Goal: Task Accomplishment & Management: Use online tool/utility

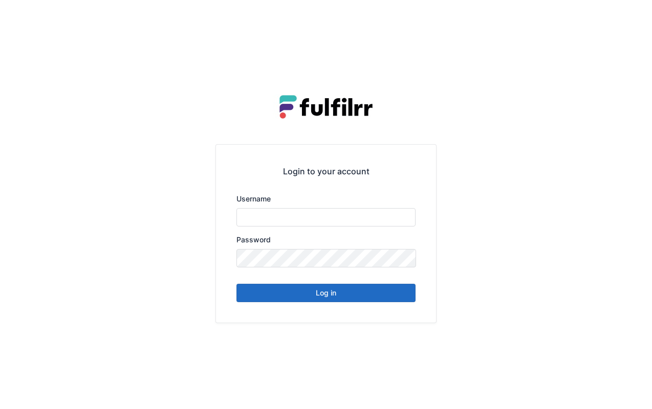
type input "*******"
click at [353, 288] on button "Log in" at bounding box center [325, 293] width 179 height 18
click at [354, 297] on button "Log in" at bounding box center [325, 293] width 179 height 18
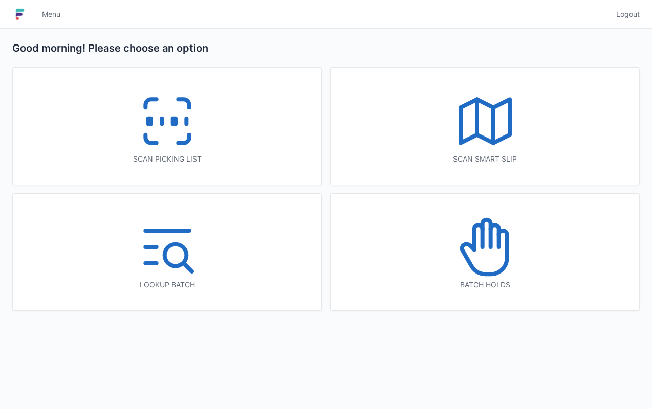
click at [334, 296] on div "Batch holds" at bounding box center [485, 252] width 309 height 117
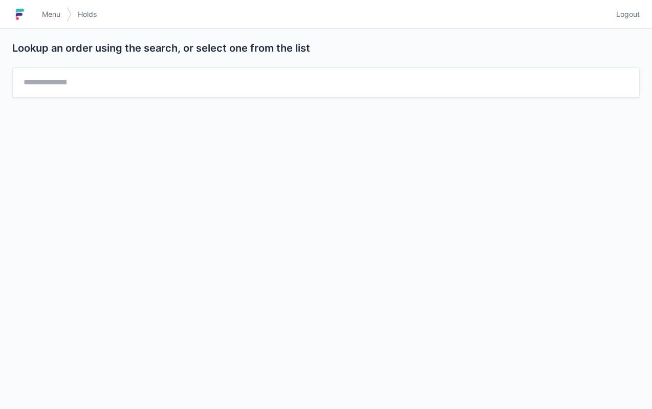
click at [53, 10] on span "Menu" at bounding box center [51, 14] width 18 height 10
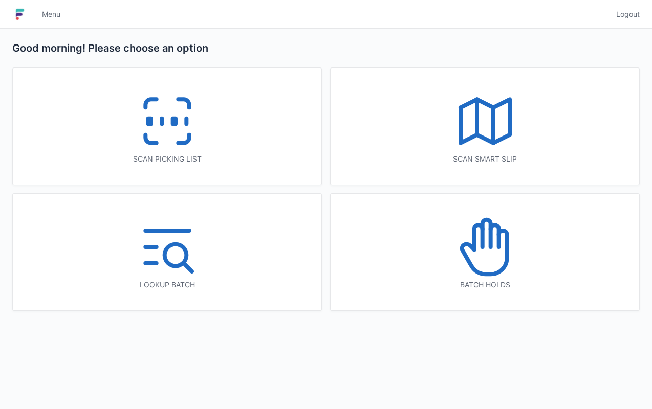
click at [176, 140] on icon at bounding box center [167, 121] width 65 height 65
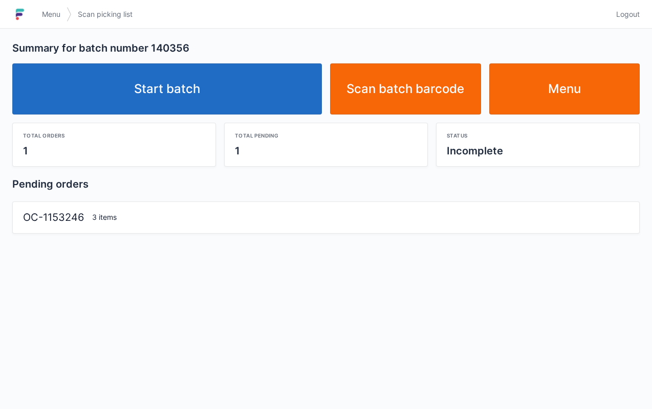
click at [261, 82] on link "Start batch" at bounding box center [167, 88] width 310 height 51
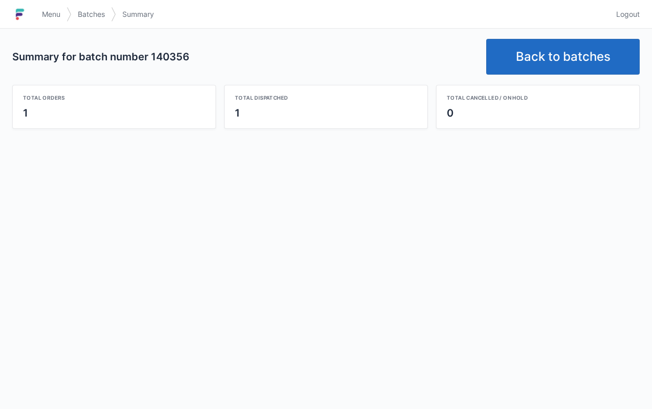
click at [58, 11] on span "Menu" at bounding box center [51, 14] width 18 height 10
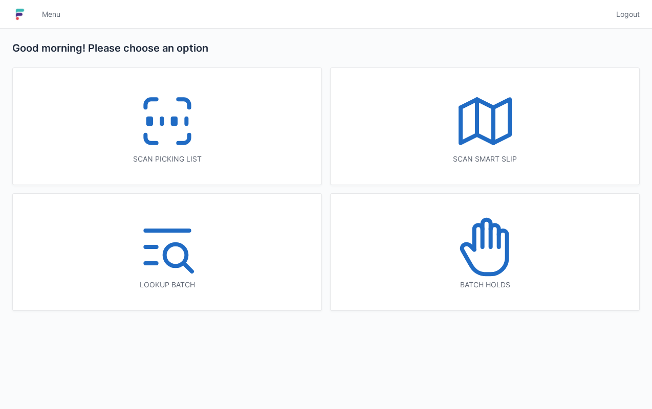
click at [197, 133] on icon at bounding box center [167, 121] width 65 height 65
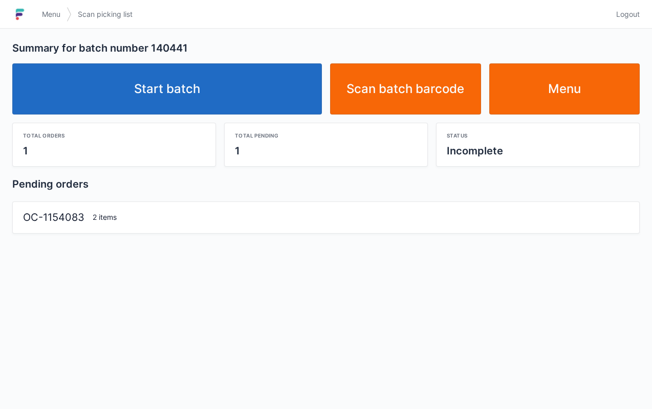
click at [206, 100] on link "Start batch" at bounding box center [167, 88] width 310 height 51
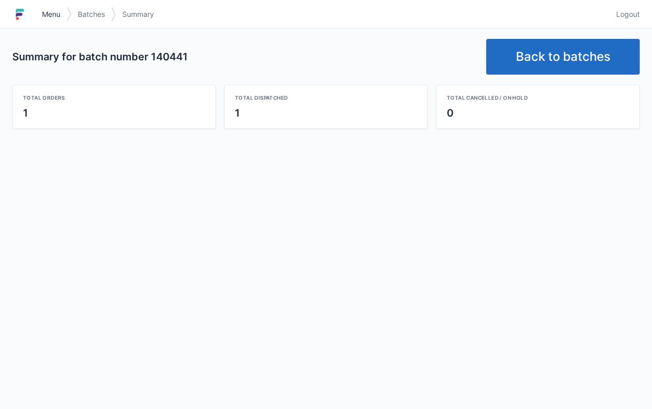
click at [55, 10] on span "Menu" at bounding box center [51, 14] width 18 height 10
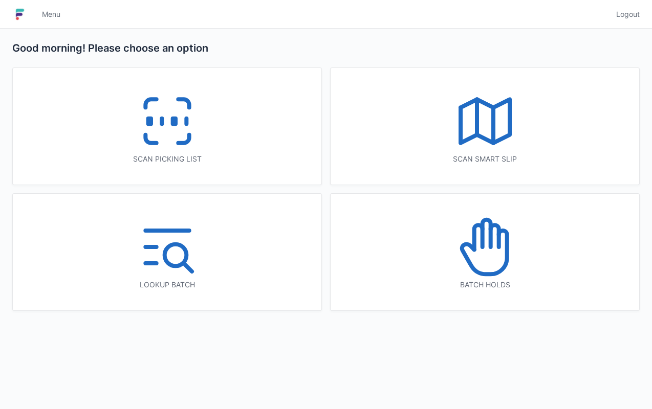
click at [233, 143] on div "Scan picking list" at bounding box center [167, 126] width 309 height 117
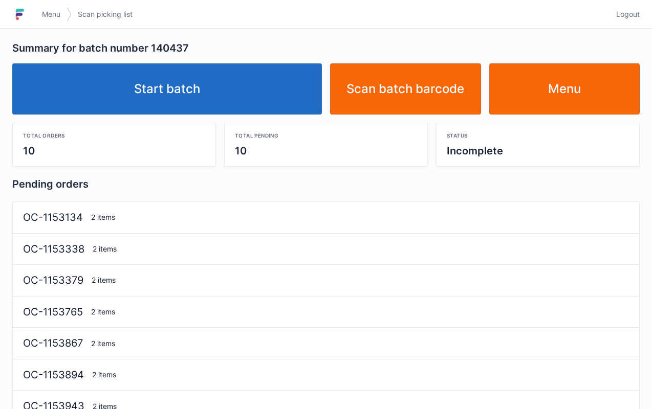
click at [223, 93] on link "Start batch" at bounding box center [167, 88] width 310 height 51
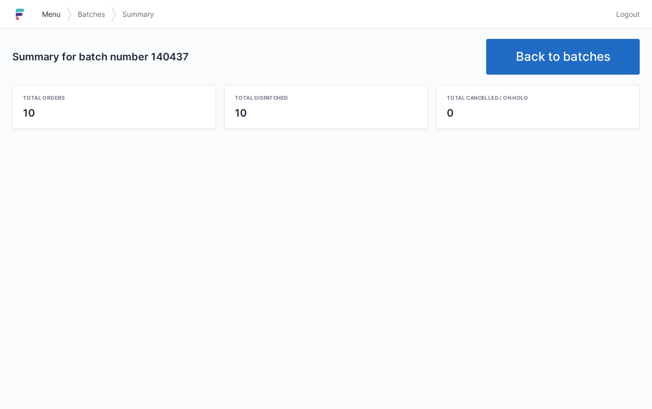
click at [45, 17] on span "Menu" at bounding box center [51, 14] width 18 height 10
click at [59, 13] on span "Menu" at bounding box center [51, 14] width 18 height 10
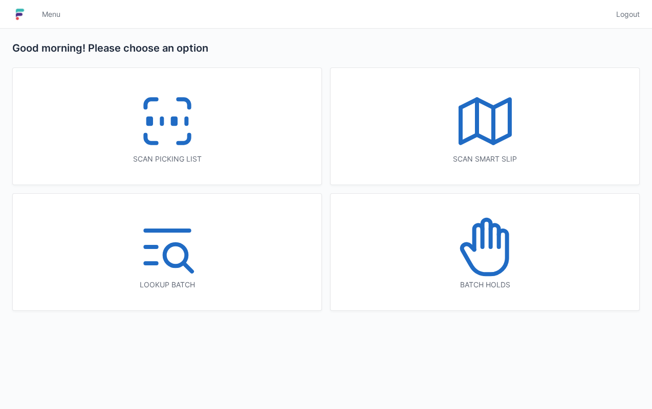
click at [169, 151] on icon at bounding box center [167, 121] width 65 height 65
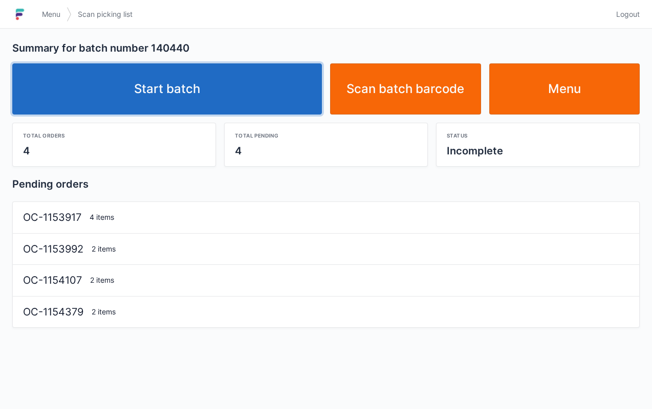
click at [227, 98] on link "Start batch" at bounding box center [167, 88] width 310 height 51
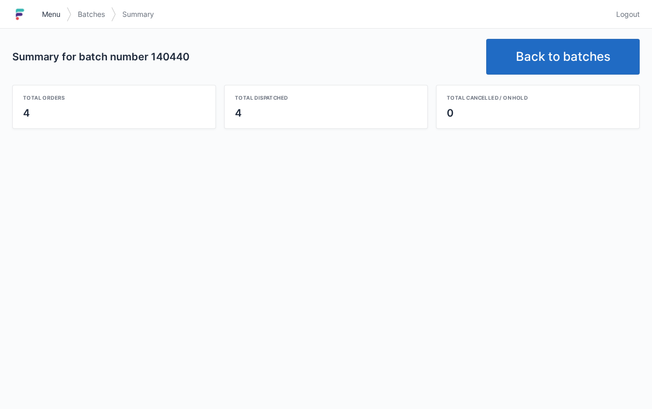
click at [47, 12] on span "Menu" at bounding box center [51, 14] width 18 height 10
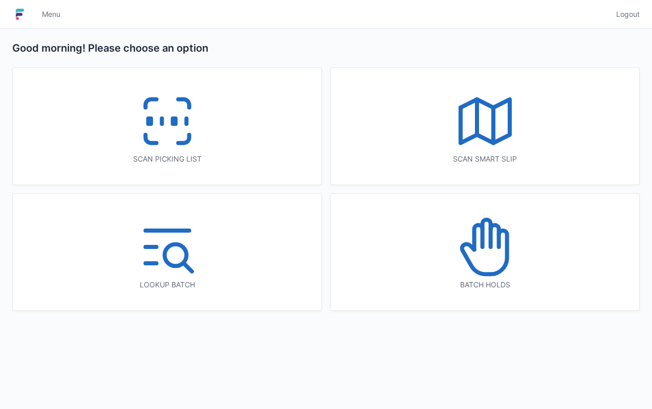
click at [216, 142] on div "Scan picking list" at bounding box center [167, 126] width 309 height 117
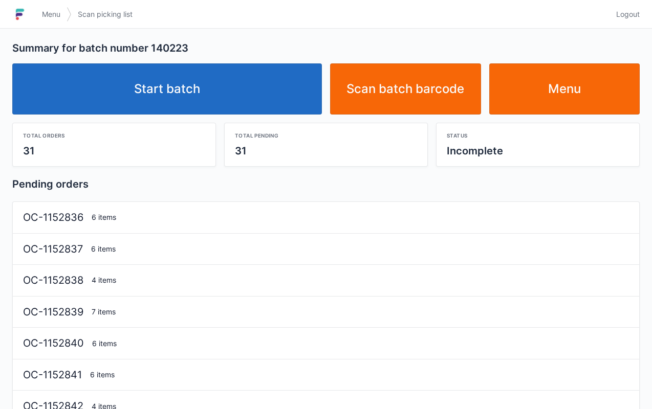
click at [205, 87] on link "Start batch" at bounding box center [167, 88] width 310 height 51
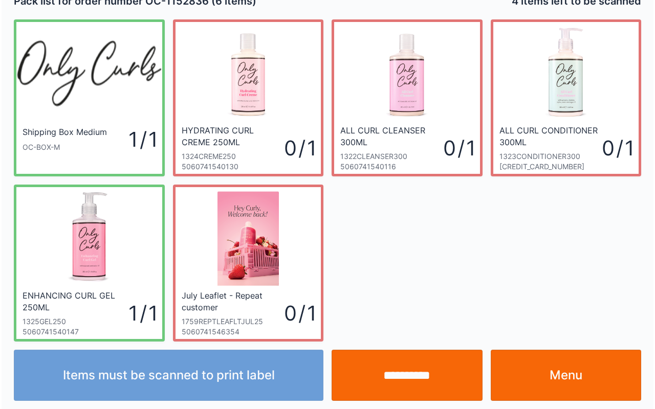
scroll to position [18, 0]
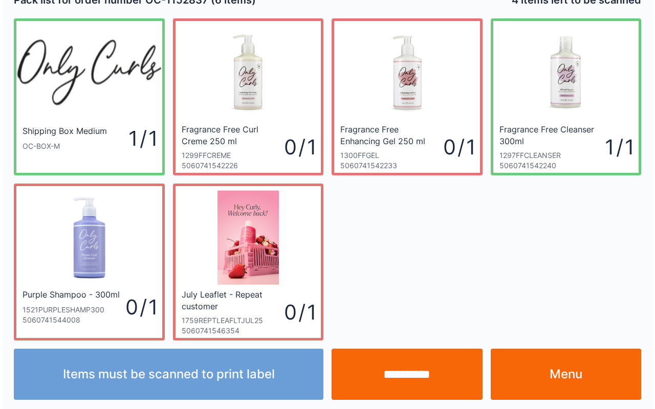
scroll to position [18, 0]
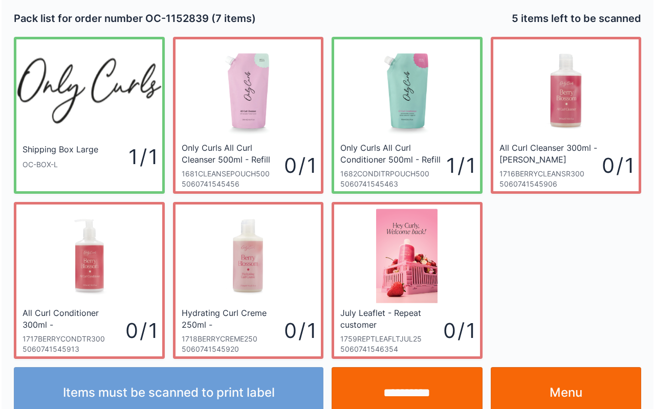
scroll to position [18, 0]
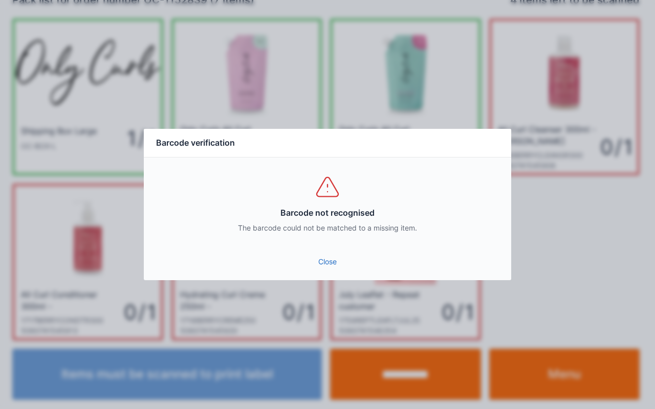
click at [326, 258] on link "Close" at bounding box center [327, 262] width 351 height 18
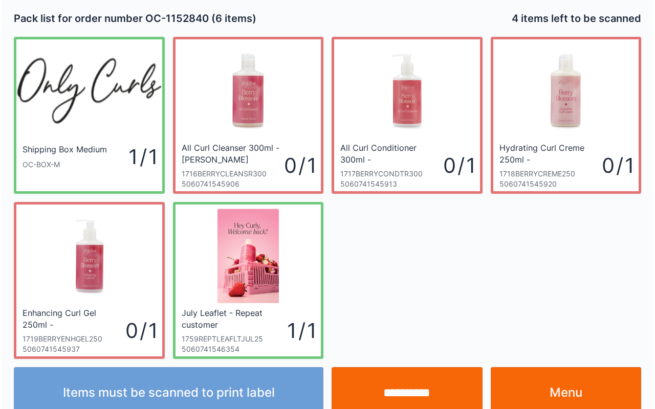
scroll to position [18, 0]
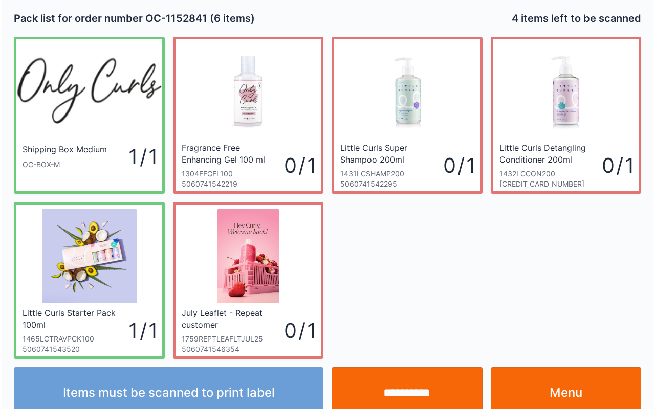
scroll to position [18, 0]
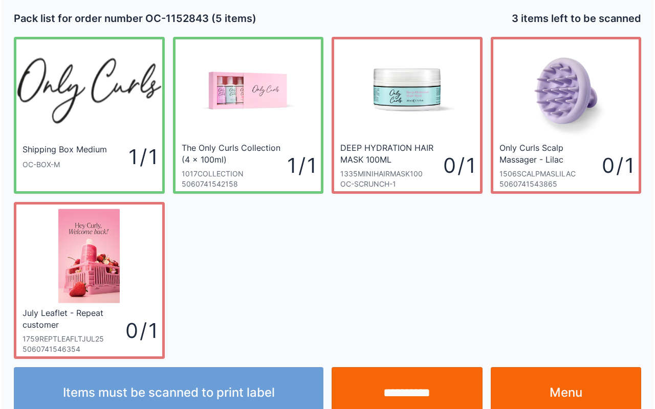
scroll to position [18, 0]
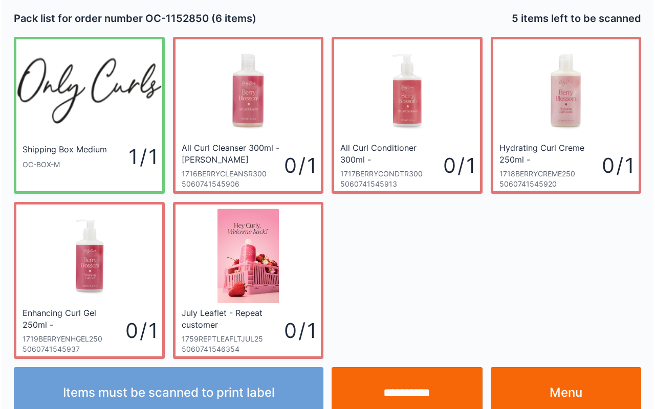
scroll to position [18, 0]
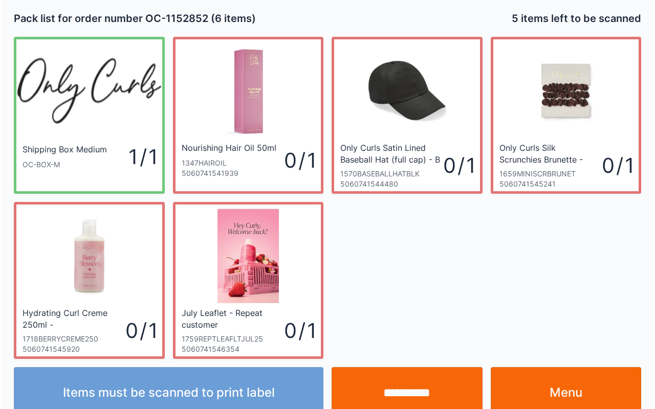
scroll to position [18, 0]
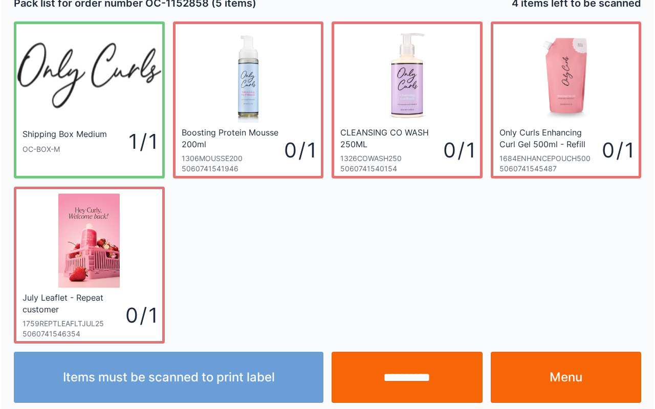
scroll to position [18, 0]
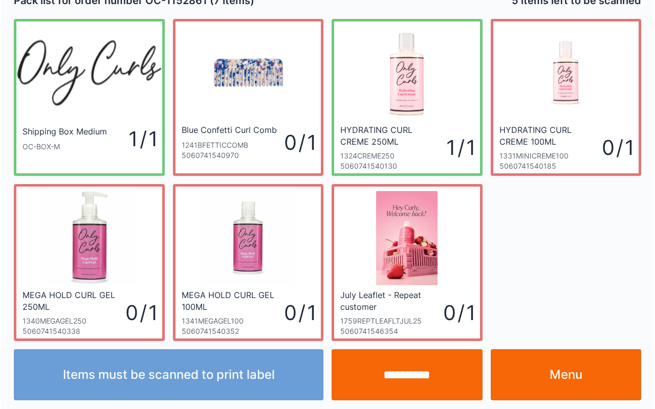
scroll to position [18, 0]
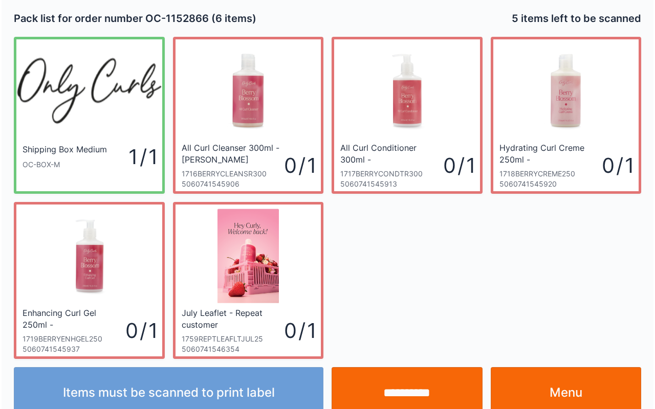
scroll to position [18, 0]
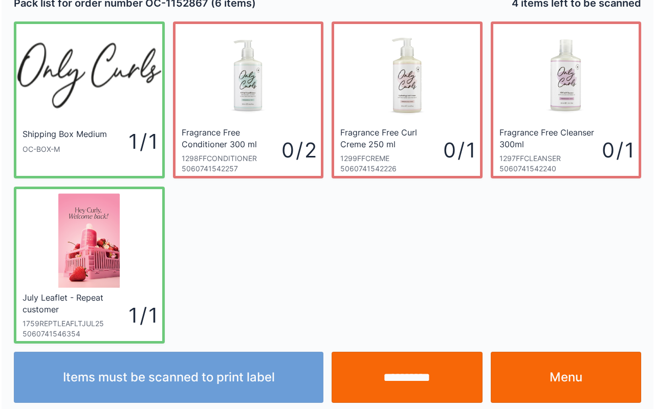
scroll to position [18, 0]
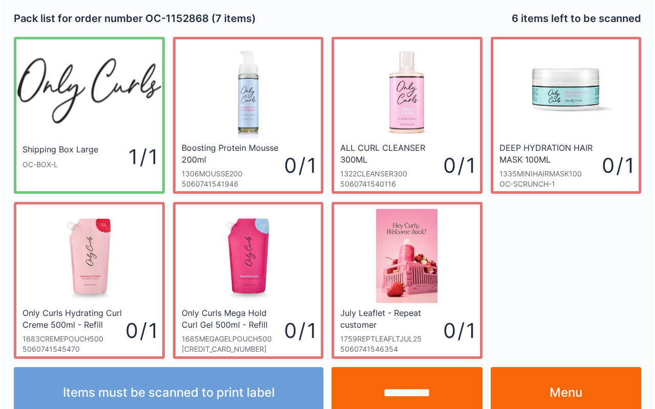
scroll to position [18, 0]
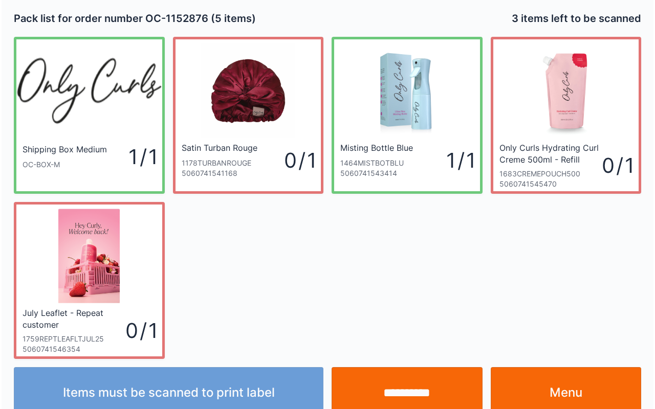
scroll to position [18, 0]
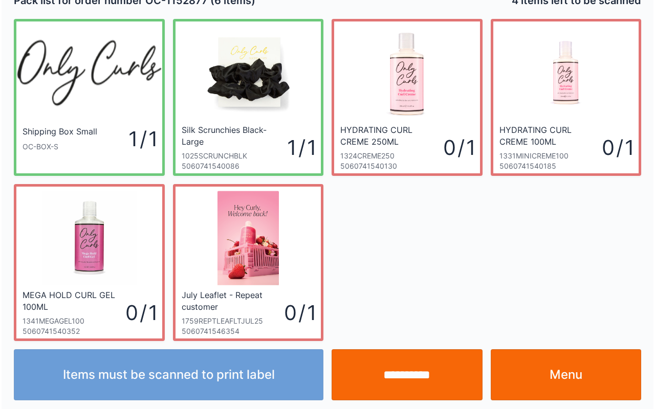
scroll to position [18, 0]
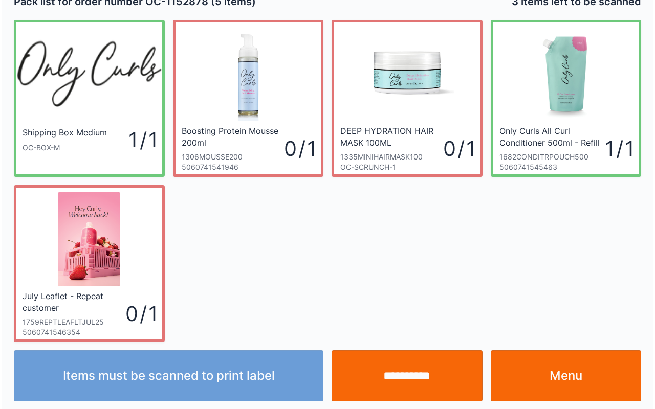
scroll to position [18, 0]
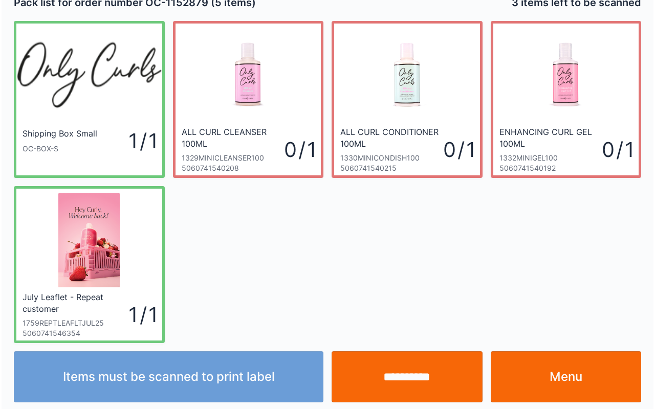
scroll to position [18, 0]
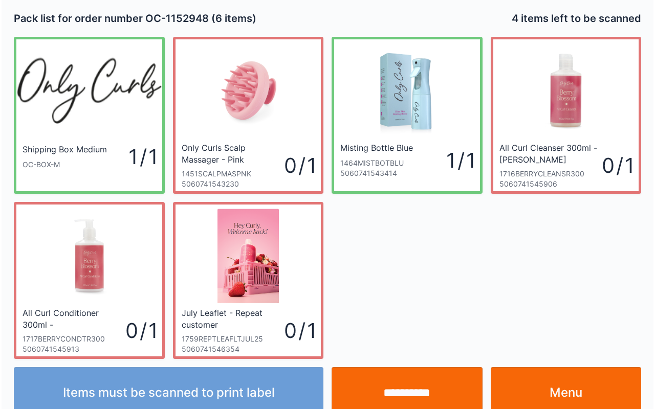
scroll to position [18, 0]
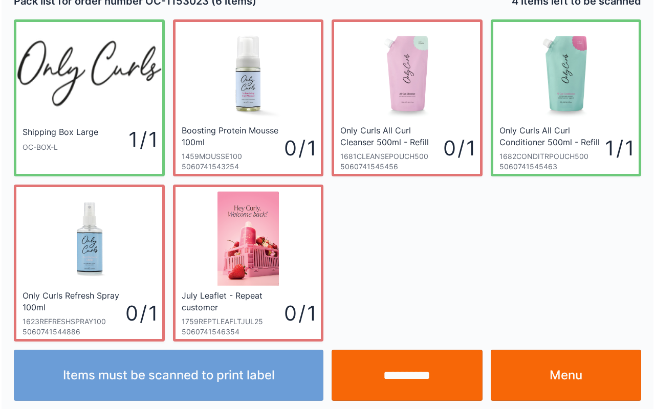
scroll to position [18, 0]
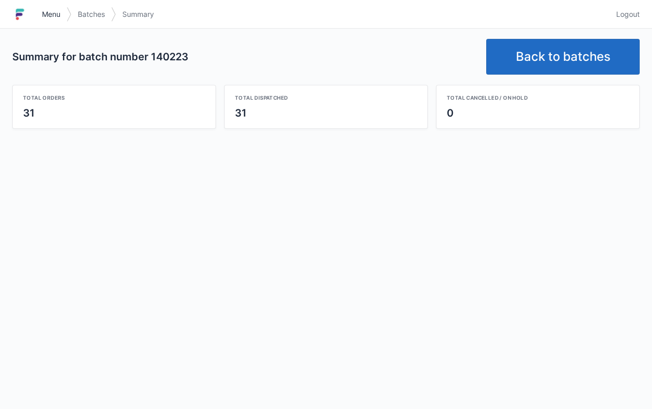
click at [45, 12] on span "Menu" at bounding box center [51, 14] width 18 height 10
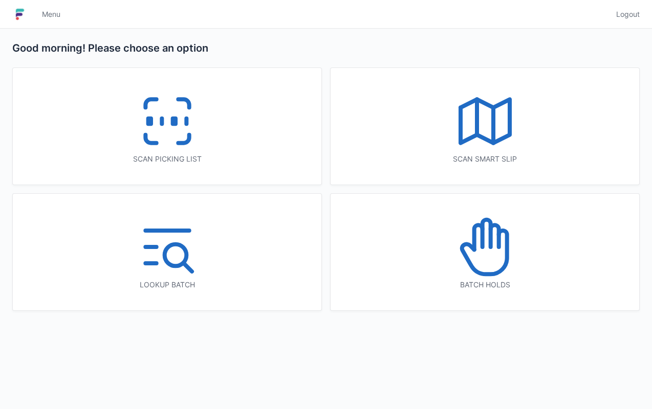
click at [213, 131] on div "Scan picking list" at bounding box center [167, 126] width 309 height 117
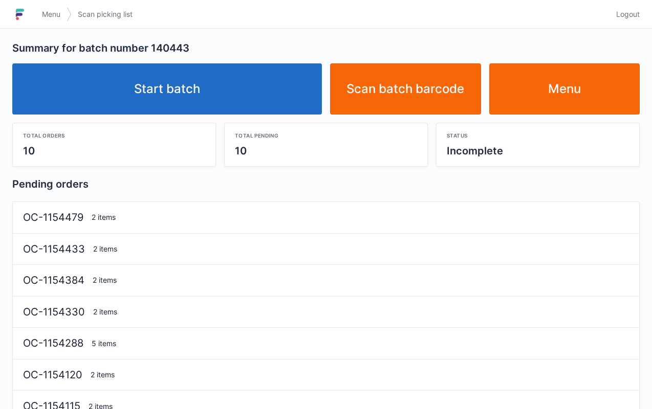
click at [187, 104] on link "Start batch" at bounding box center [167, 88] width 310 height 51
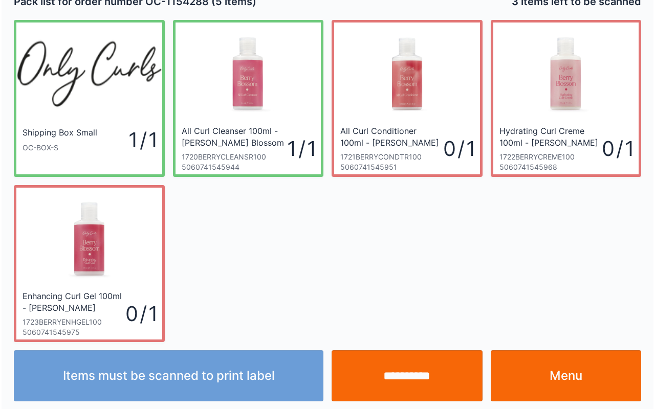
scroll to position [18, 0]
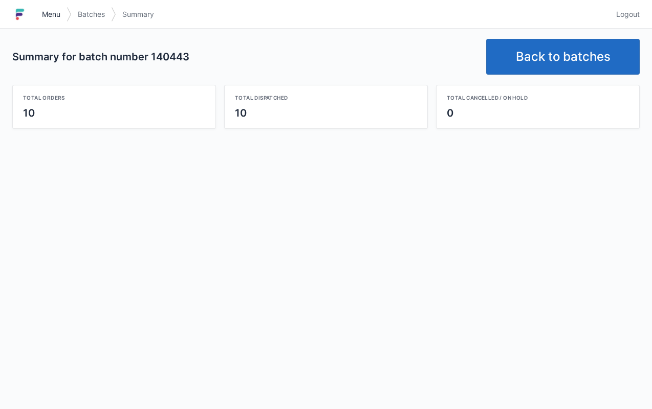
click at [43, 15] on span "Menu" at bounding box center [51, 14] width 18 height 10
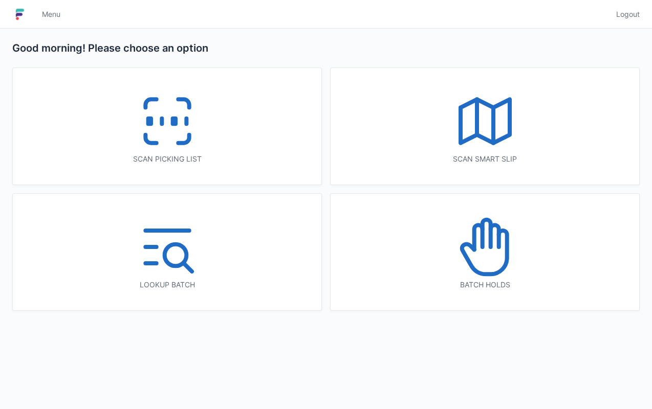
click at [172, 133] on icon at bounding box center [167, 121] width 65 height 65
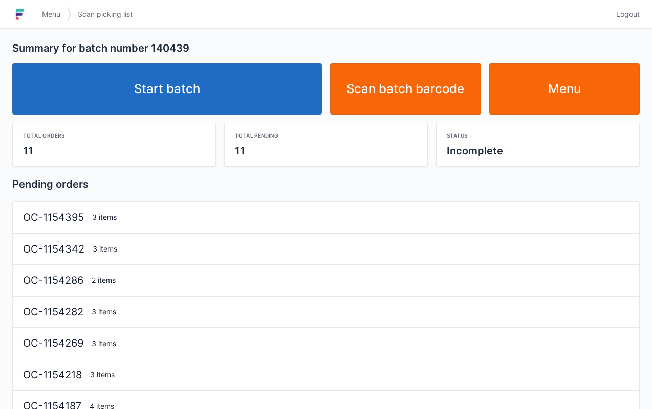
click at [211, 104] on link "Start batch" at bounding box center [167, 88] width 310 height 51
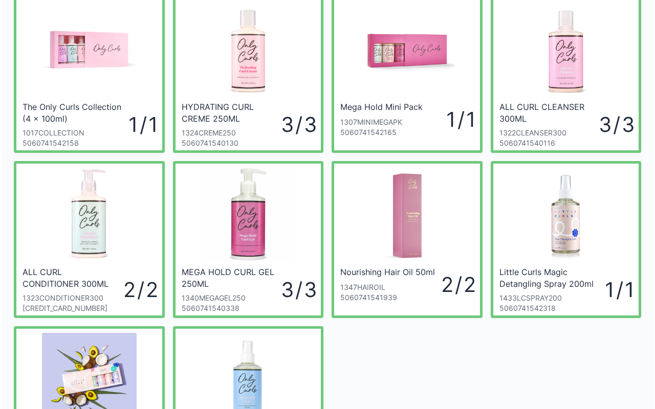
scroll to position [61, 0]
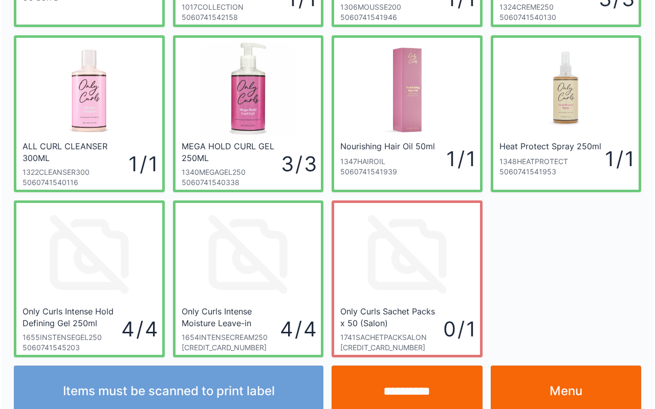
scroll to position [184, 0]
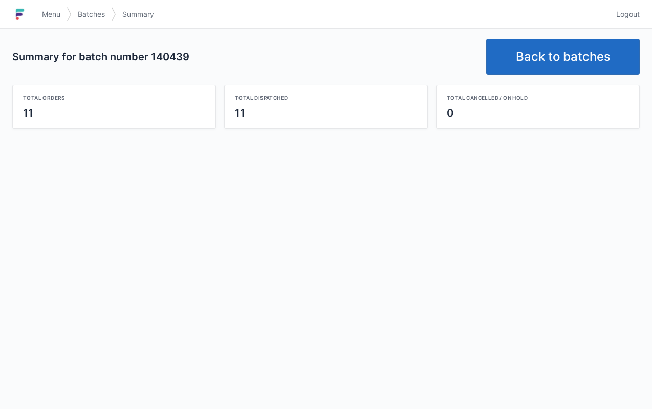
click at [49, 14] on span "Menu" at bounding box center [51, 14] width 18 height 10
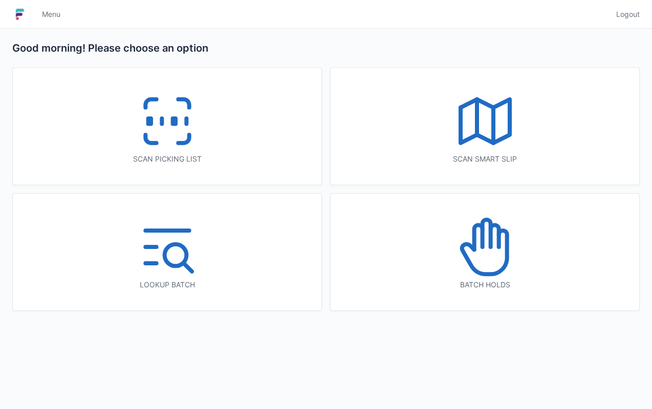
click at [186, 124] on line at bounding box center [186, 122] width 0 height 6
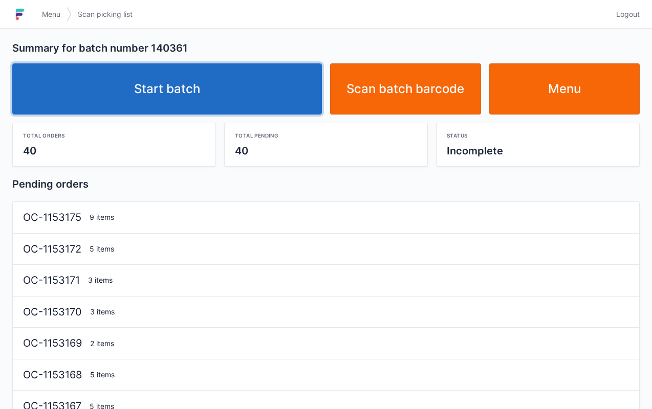
click at [256, 94] on link "Start batch" at bounding box center [167, 88] width 310 height 51
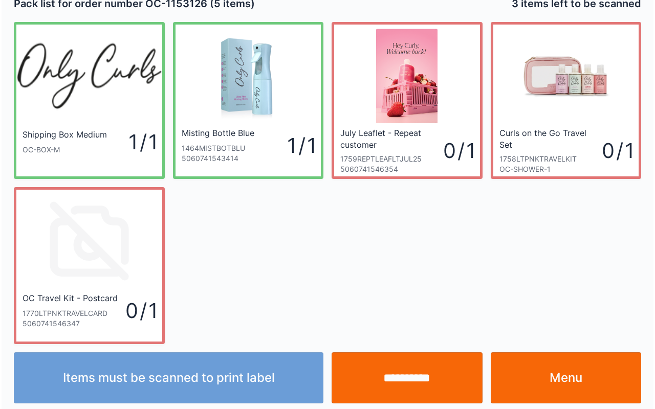
scroll to position [18, 0]
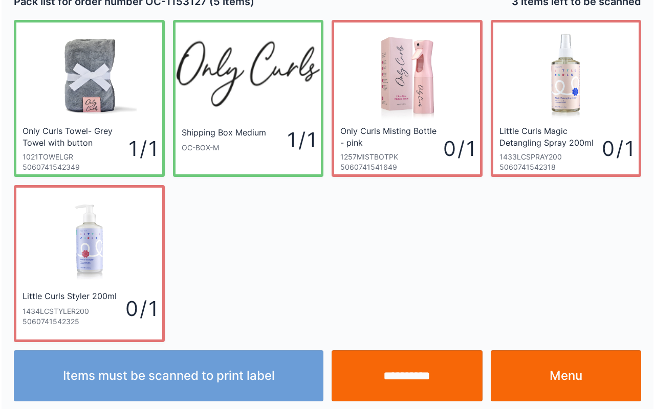
scroll to position [18, 0]
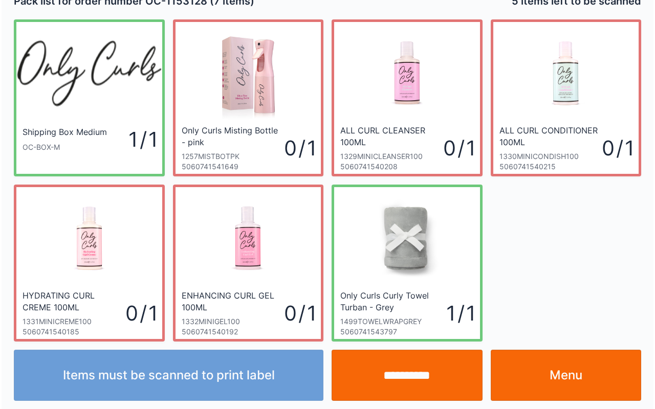
scroll to position [18, 0]
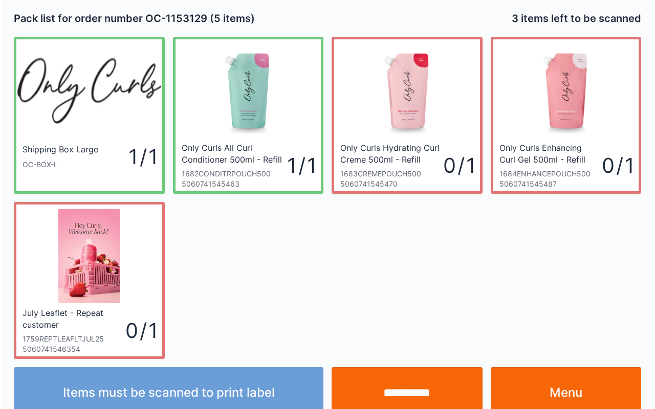
scroll to position [18, 0]
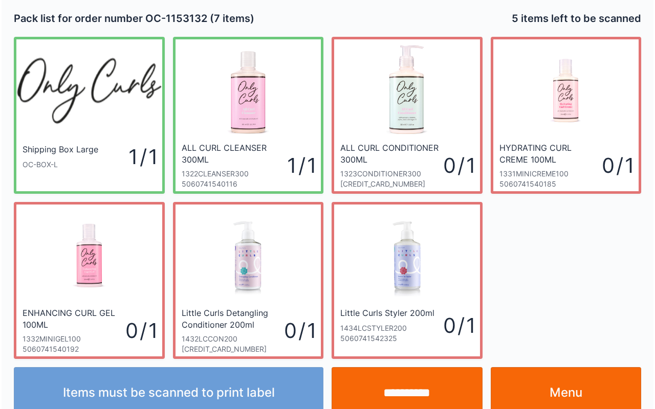
scroll to position [18, 0]
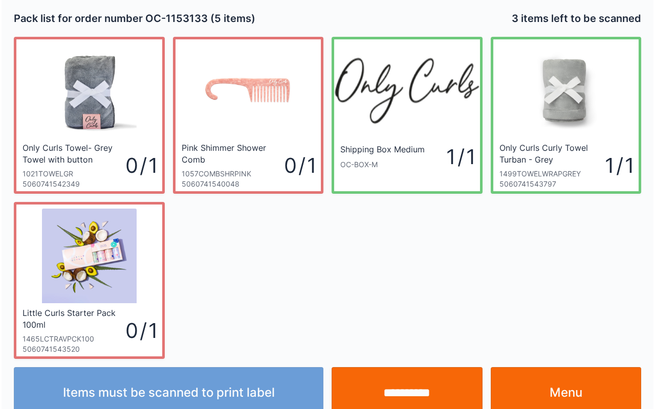
scroll to position [18, 0]
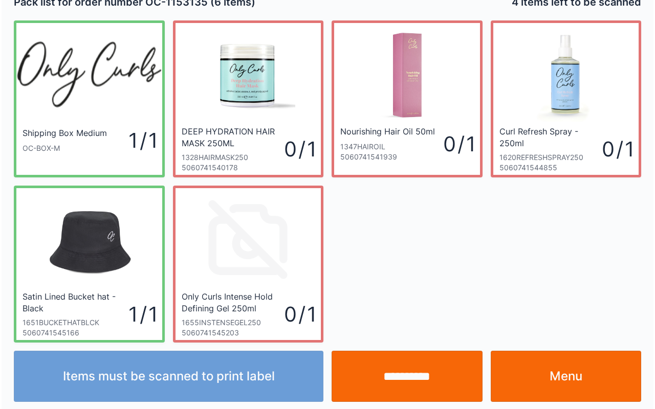
scroll to position [18, 0]
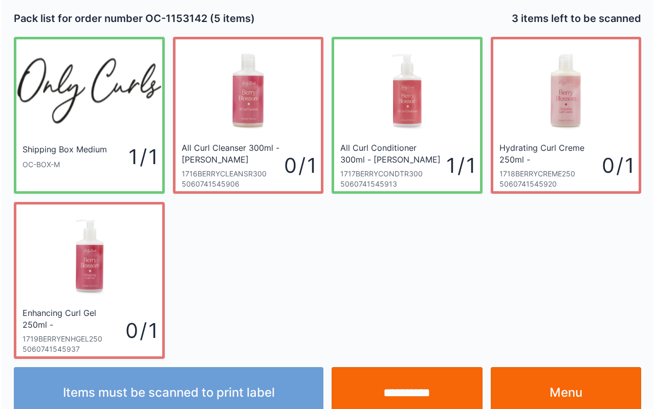
scroll to position [18, 0]
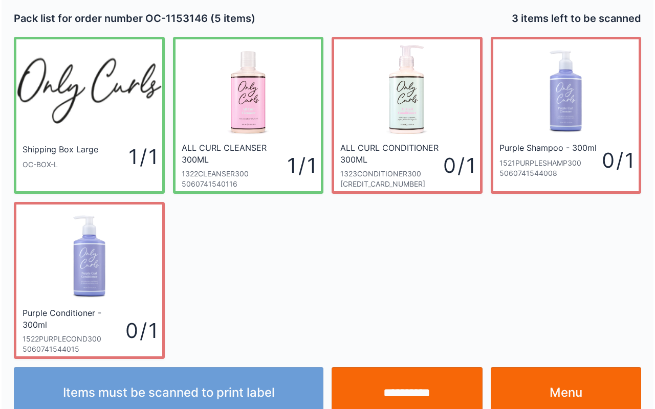
scroll to position [18, 0]
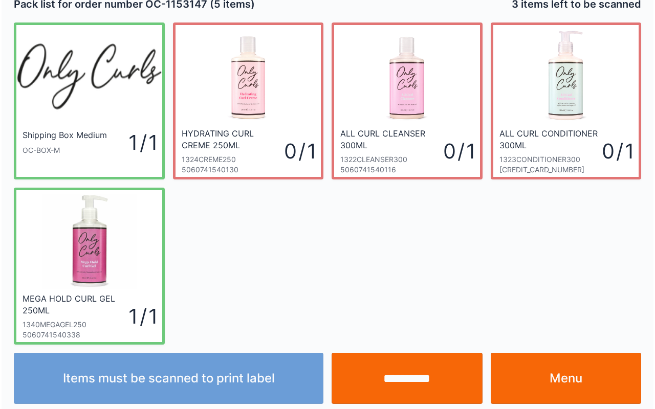
scroll to position [18, 0]
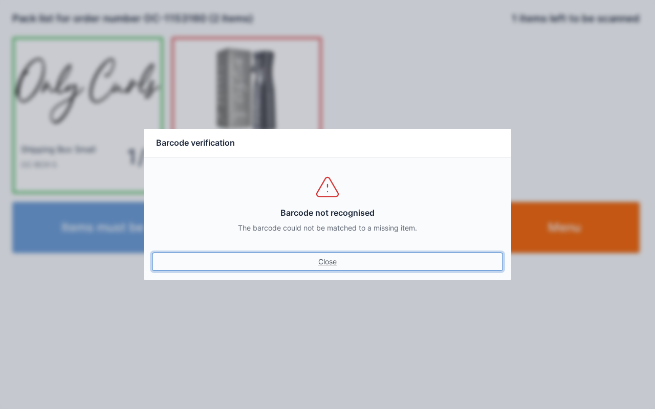
click at [309, 255] on link "Close" at bounding box center [327, 262] width 351 height 18
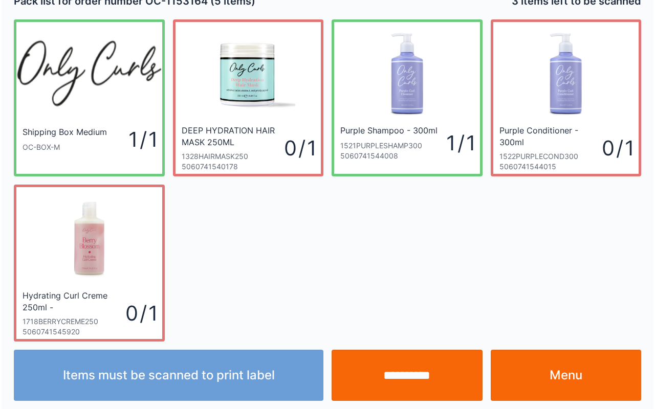
scroll to position [18, 0]
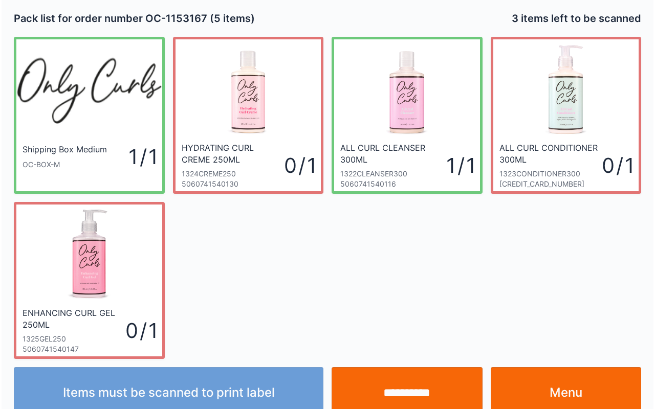
scroll to position [18, 0]
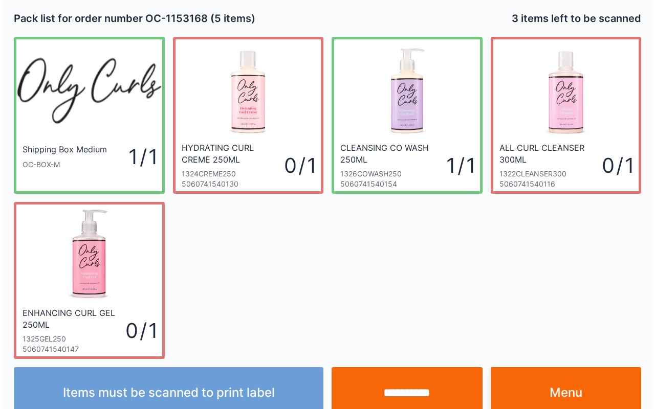
scroll to position [18, 0]
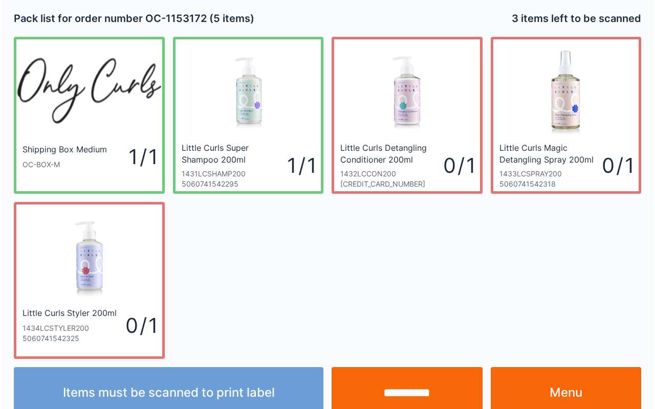
scroll to position [18, 0]
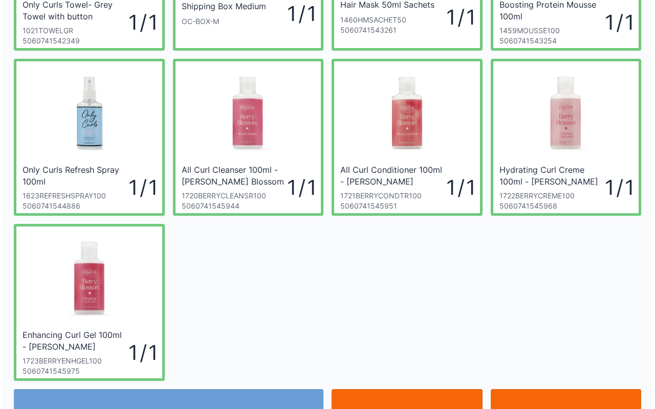
scroll to position [164, 0]
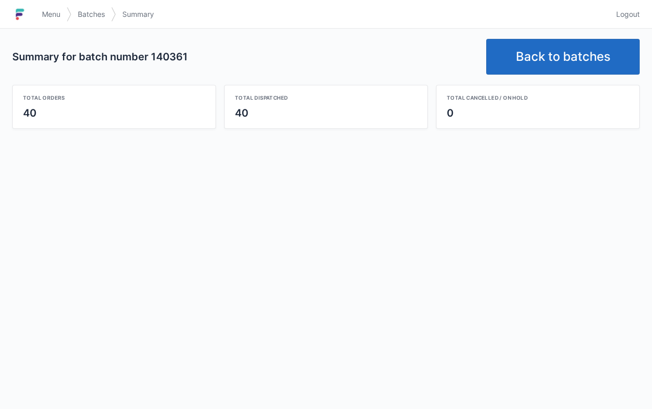
click at [49, 7] on link "Menu" at bounding box center [51, 14] width 31 height 18
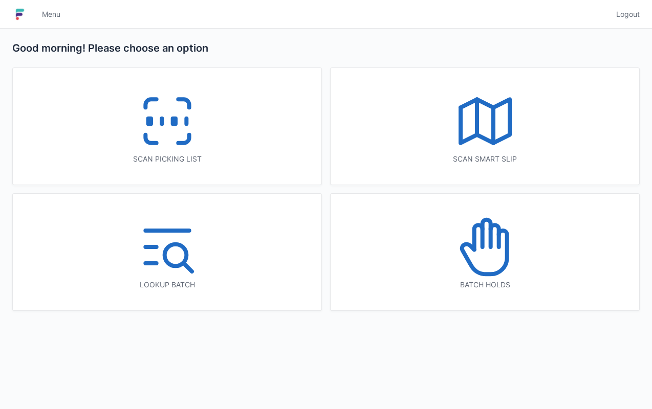
click at [116, 110] on div "Scan picking list" at bounding box center [167, 126] width 309 height 117
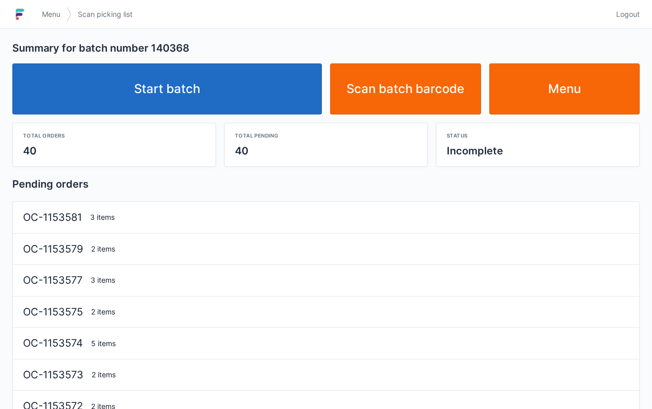
click at [235, 97] on link "Start batch" at bounding box center [167, 88] width 310 height 51
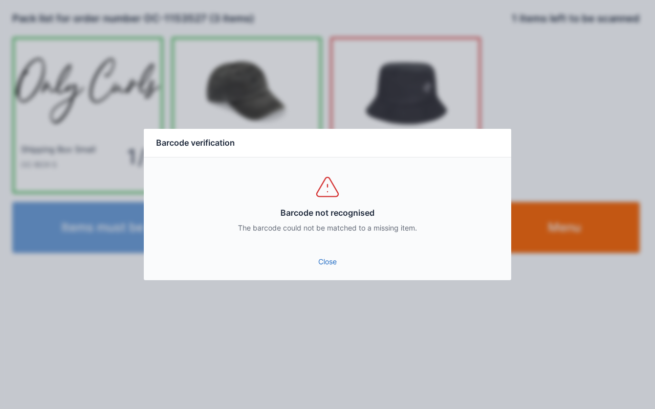
click at [337, 259] on link "Close" at bounding box center [327, 262] width 351 height 18
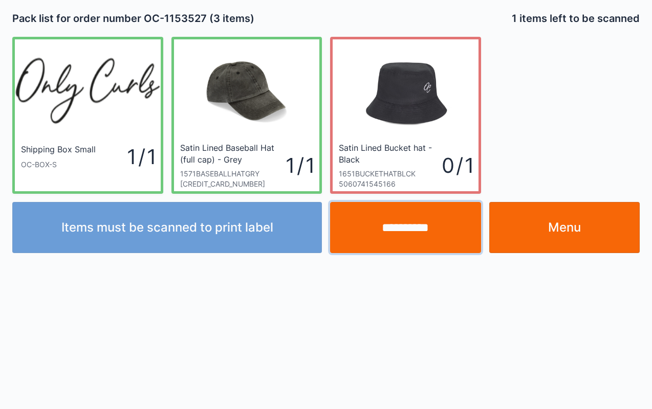
click at [397, 233] on input "**********" at bounding box center [405, 227] width 151 height 51
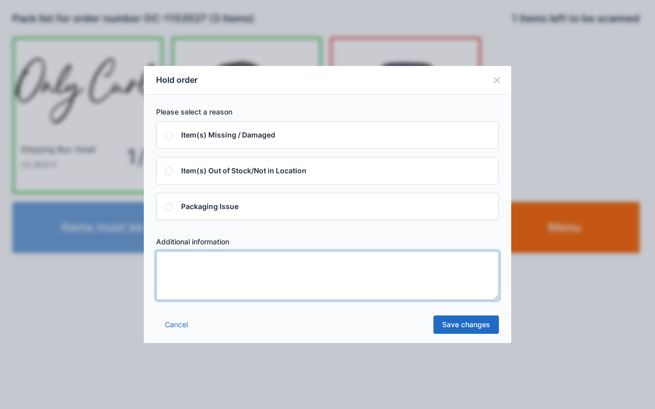
click at [268, 285] on textarea at bounding box center [327, 275] width 343 height 49
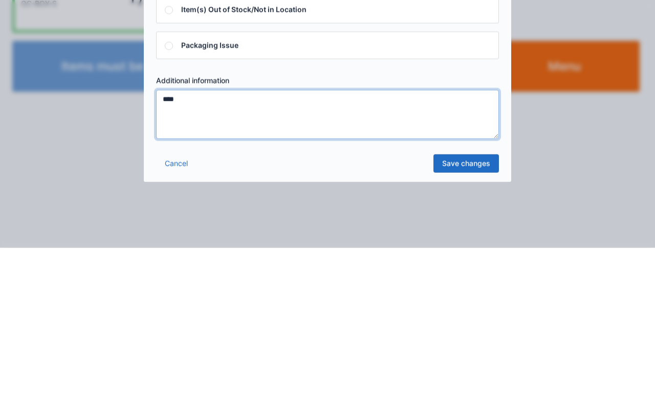
type textarea "****"
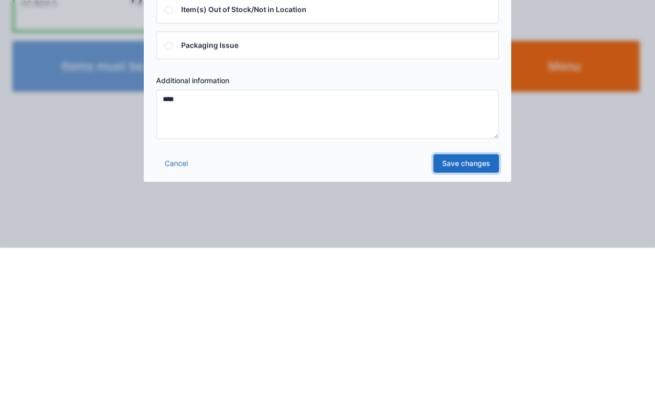
click at [451, 329] on link "Save changes" at bounding box center [465, 325] width 65 height 18
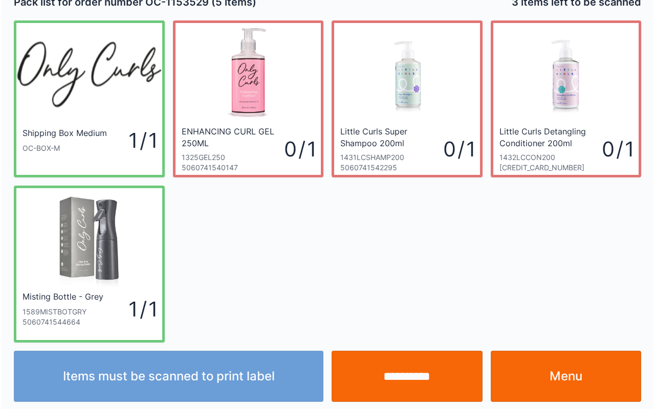
scroll to position [18, 0]
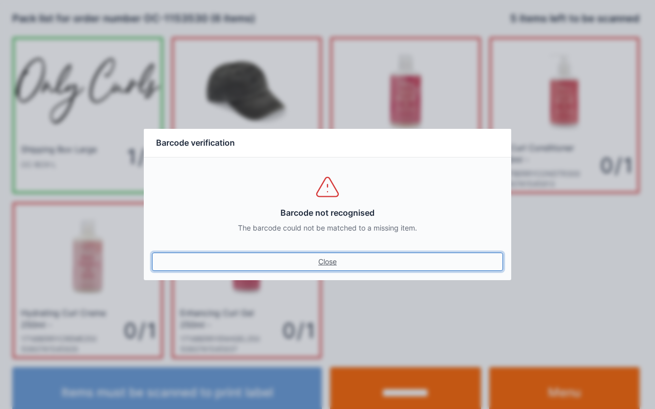
click at [343, 269] on link "Close" at bounding box center [327, 262] width 351 height 18
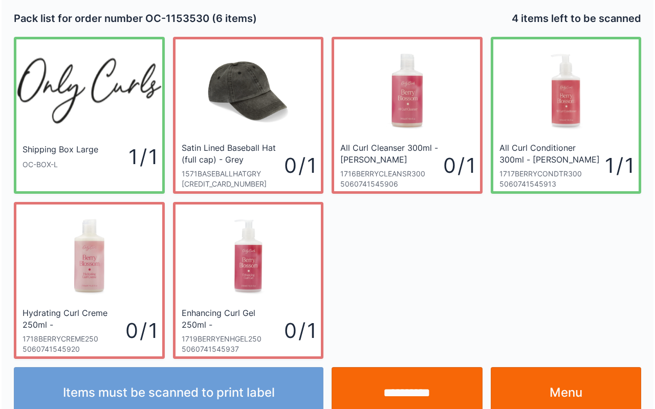
scroll to position [18, 0]
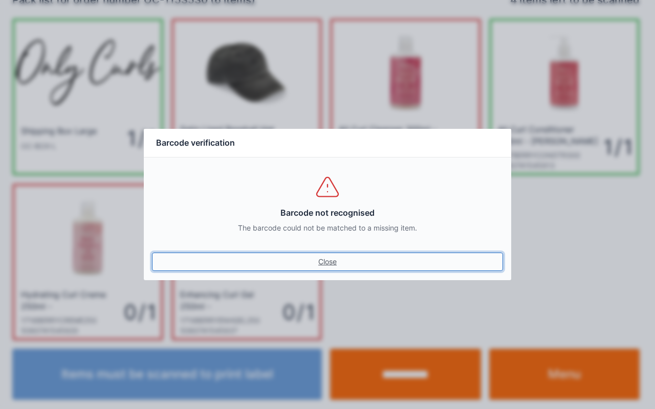
click at [319, 269] on link "Close" at bounding box center [327, 262] width 351 height 18
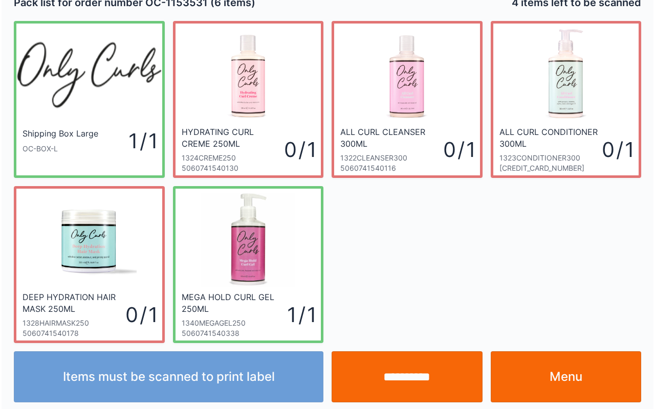
scroll to position [18, 0]
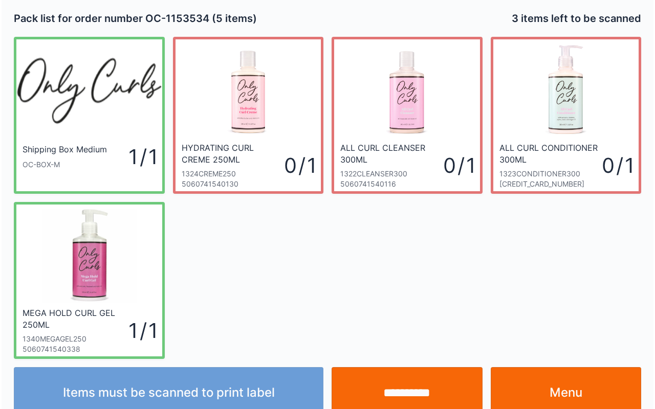
scroll to position [18, 0]
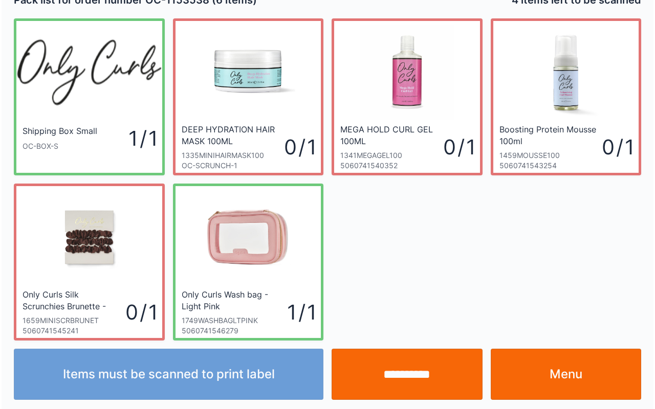
scroll to position [18, 0]
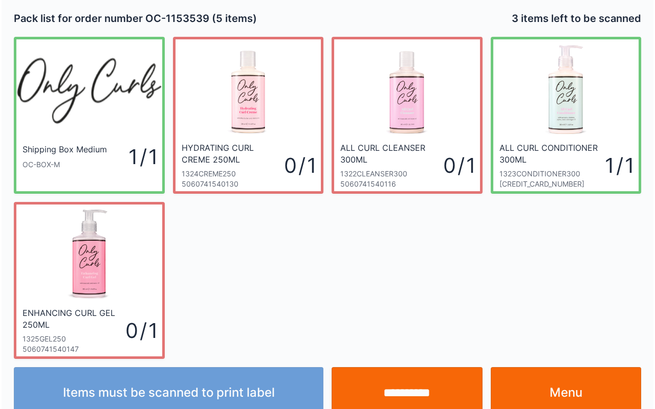
scroll to position [18, 0]
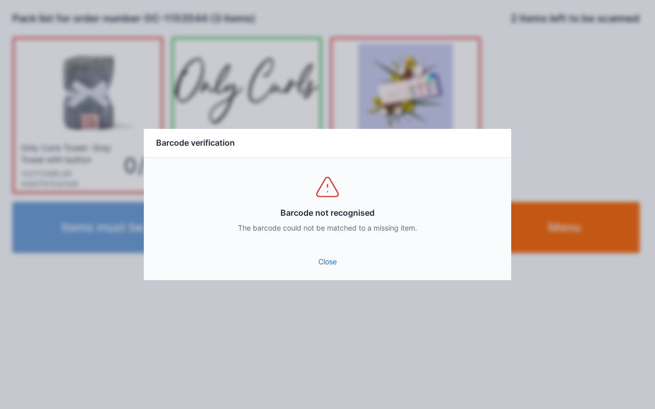
click at [316, 268] on link "Close" at bounding box center [327, 262] width 351 height 18
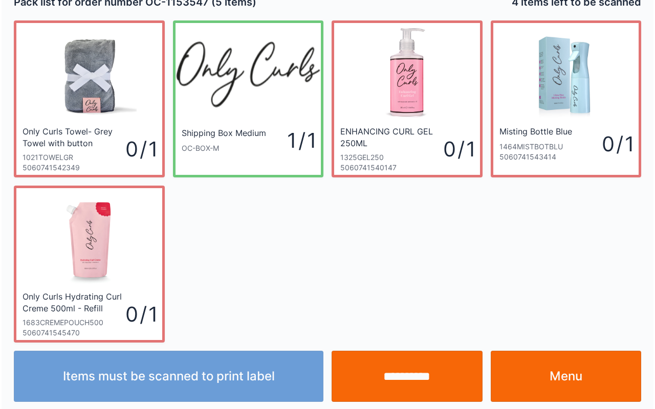
scroll to position [18, 0]
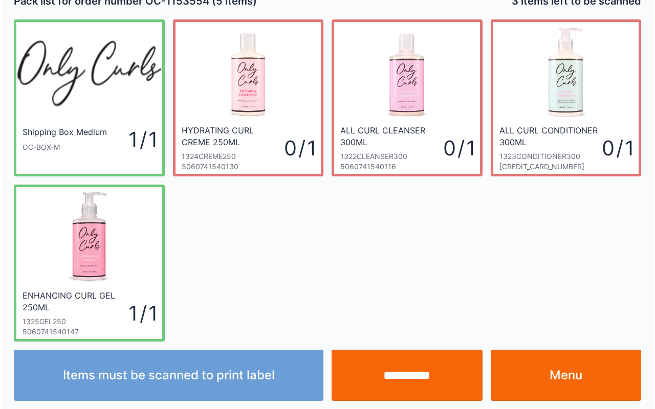
scroll to position [18, 0]
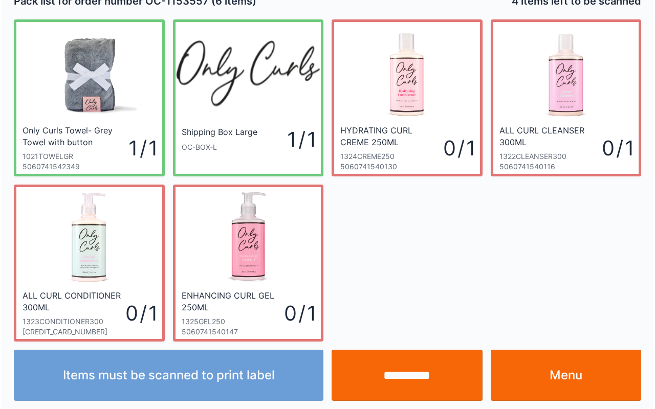
scroll to position [18, 0]
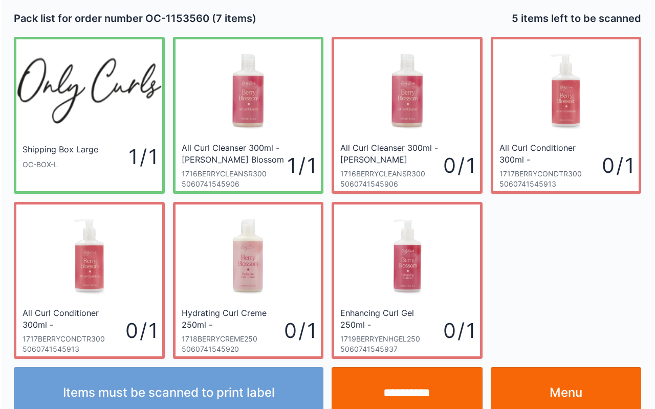
scroll to position [18, 0]
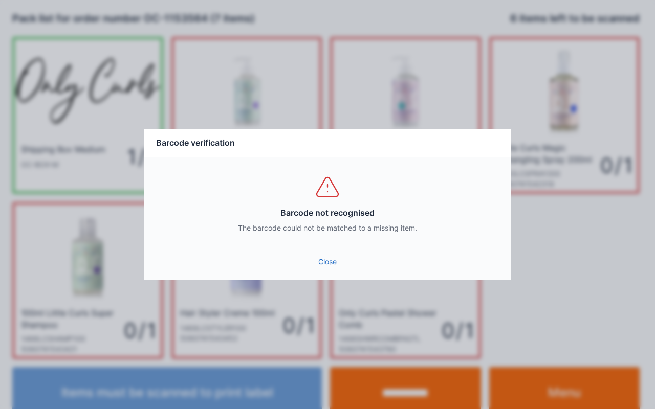
click at [320, 265] on link "Close" at bounding box center [327, 262] width 351 height 18
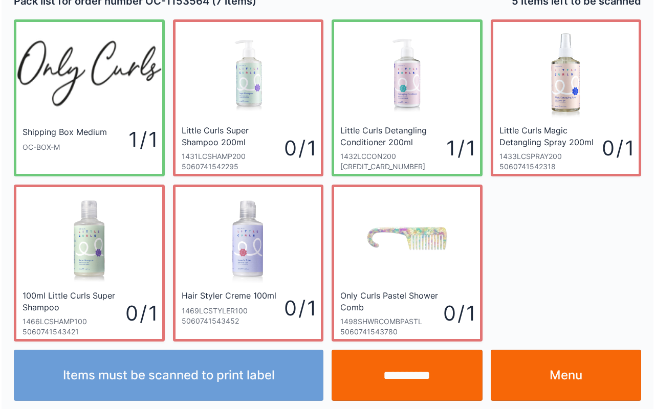
scroll to position [18, 0]
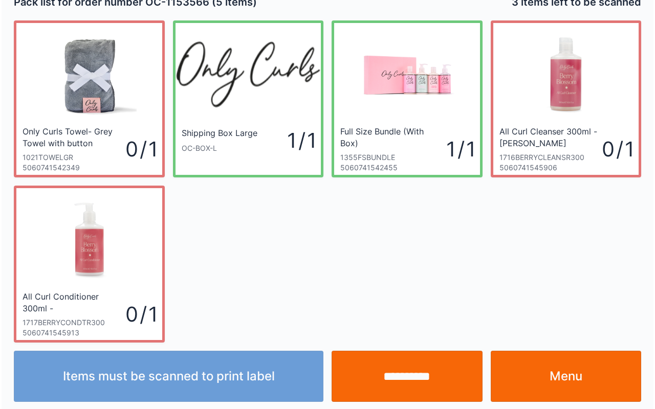
scroll to position [18, 0]
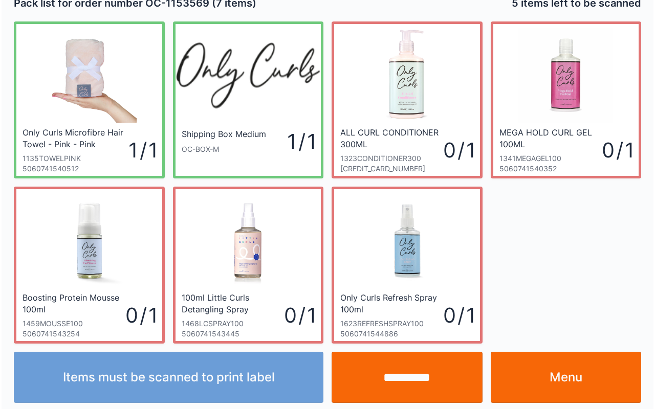
scroll to position [18, 0]
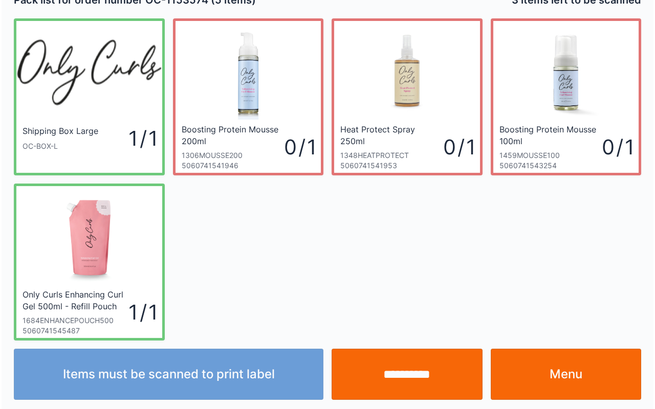
scroll to position [18, 0]
